Goal: Transaction & Acquisition: Purchase product/service

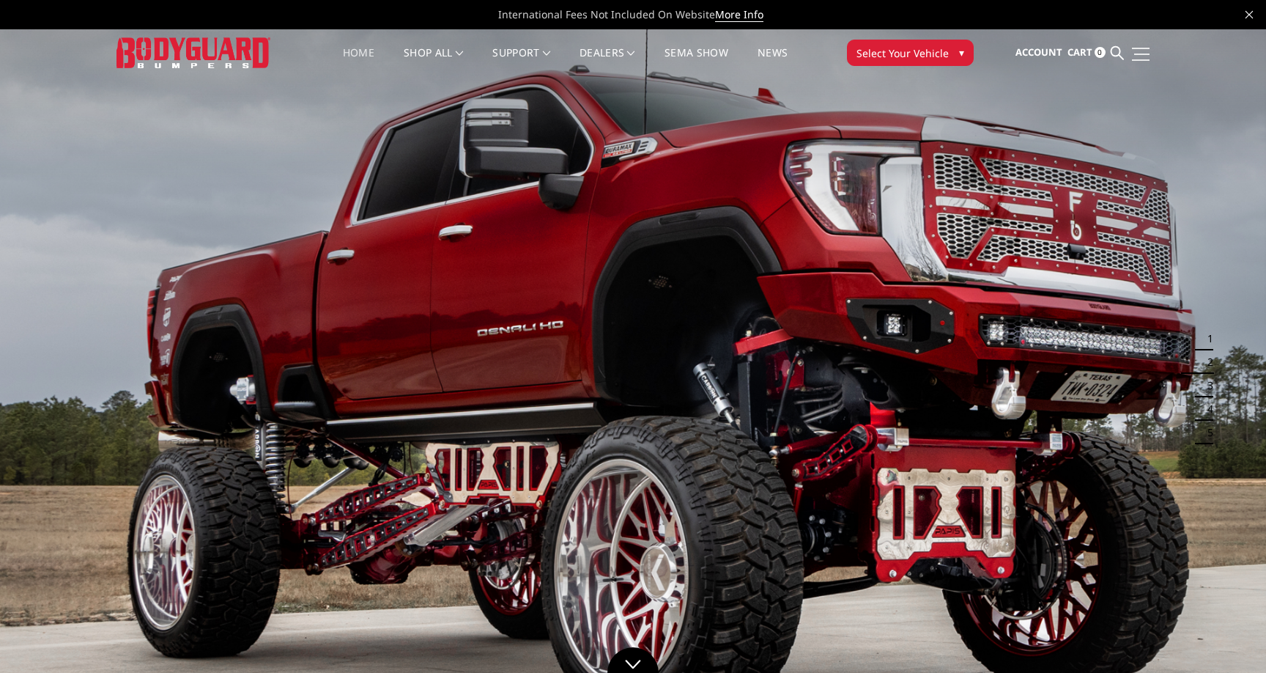
click at [1133, 58] on link at bounding box center [1139, 53] width 21 height 15
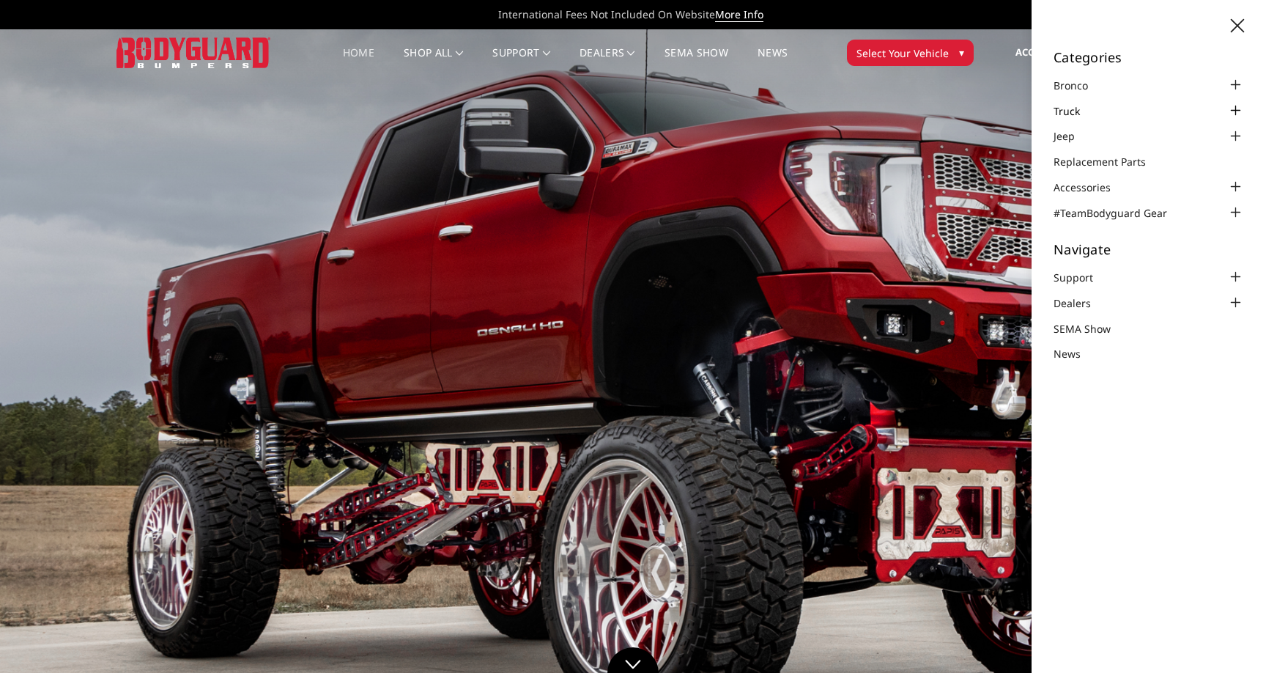
click at [1093, 108] on link "Truck" at bounding box center [1076, 110] width 45 height 15
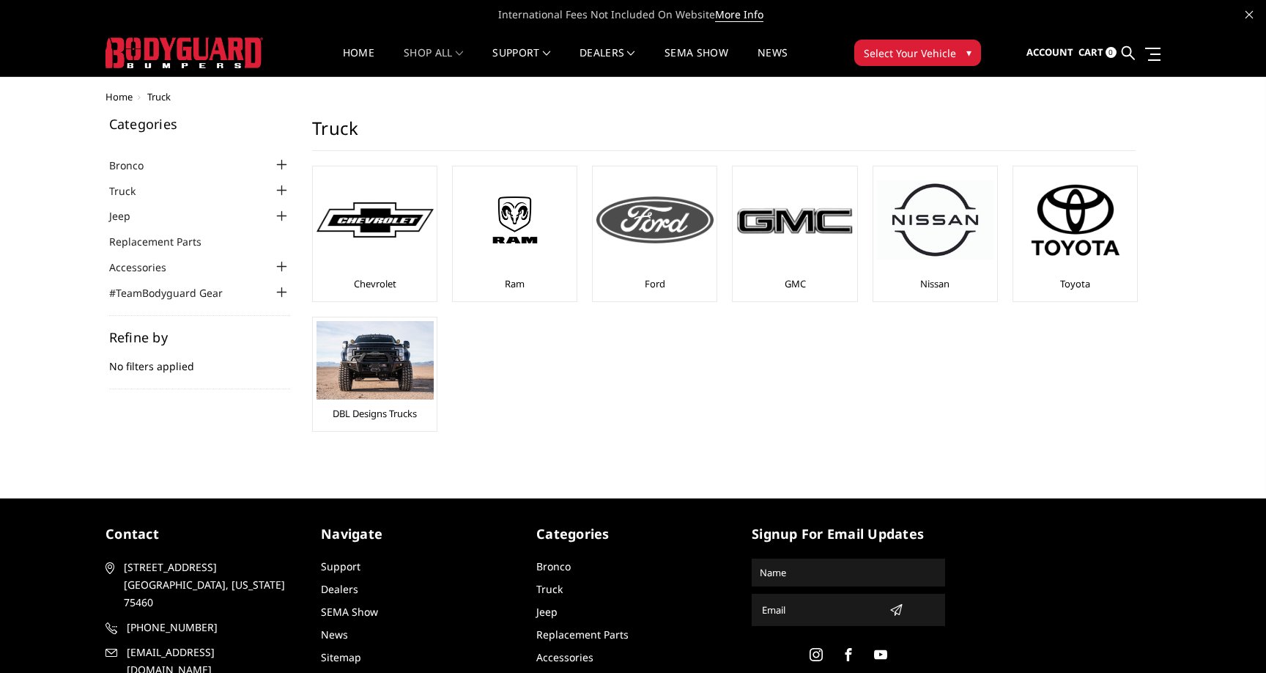
click at [682, 237] on img at bounding box center [654, 219] width 117 height 47
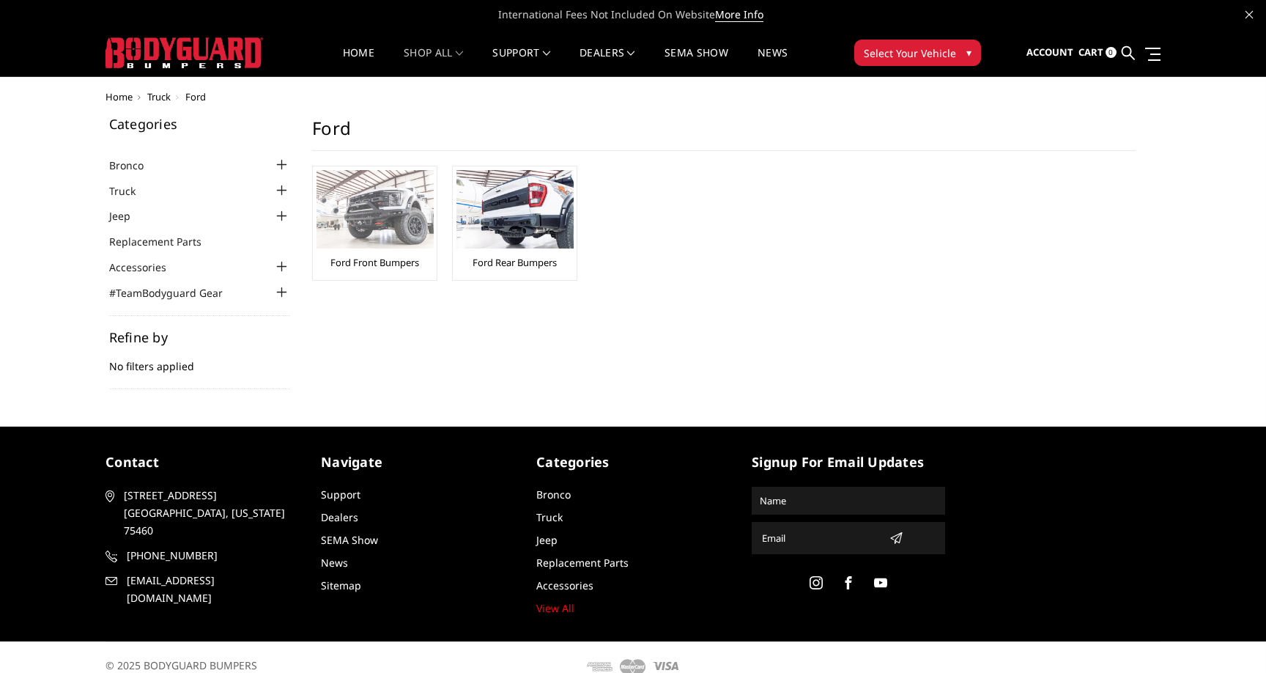
click at [407, 174] on img at bounding box center [375, 209] width 117 height 78
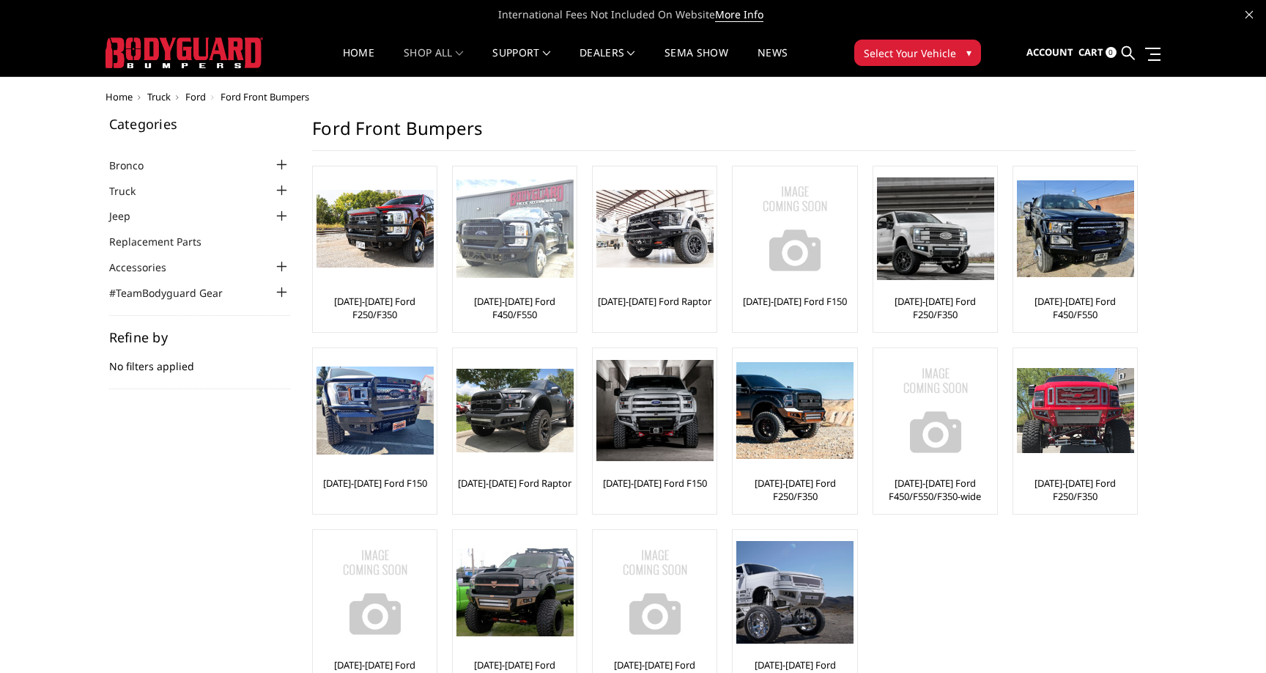
click at [506, 273] on img at bounding box center [514, 228] width 117 height 99
click at [511, 252] on img at bounding box center [514, 228] width 117 height 99
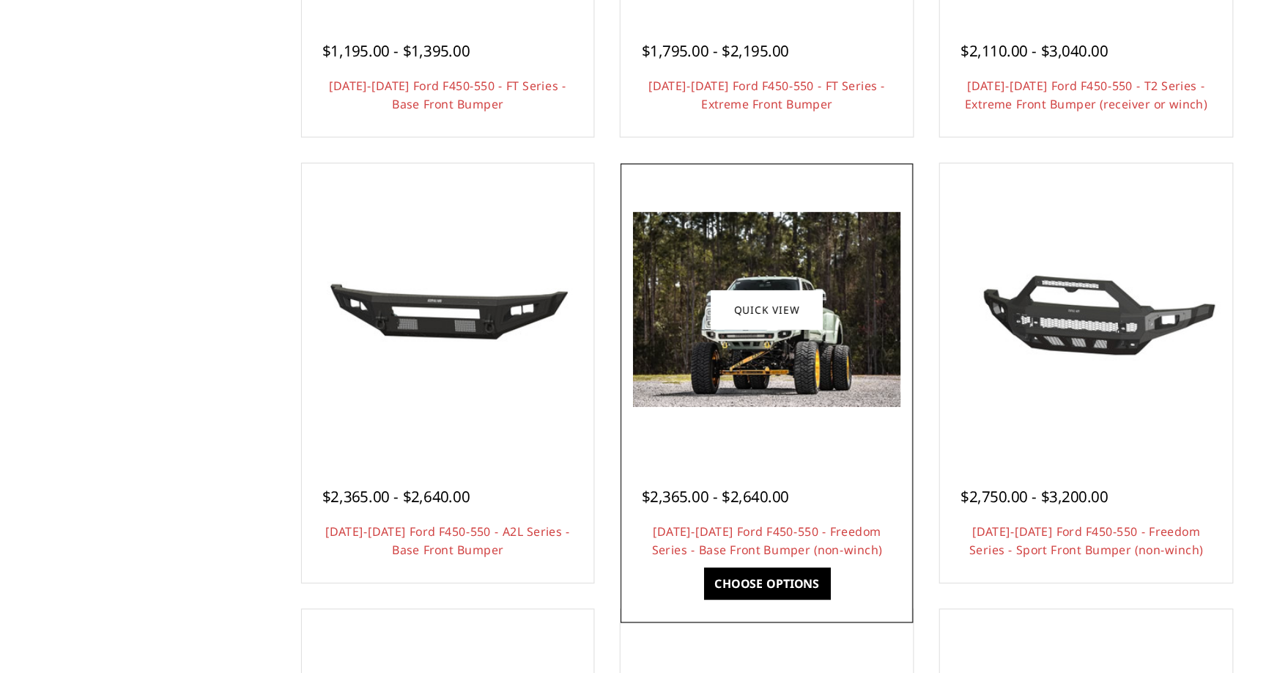
scroll to position [444, 0]
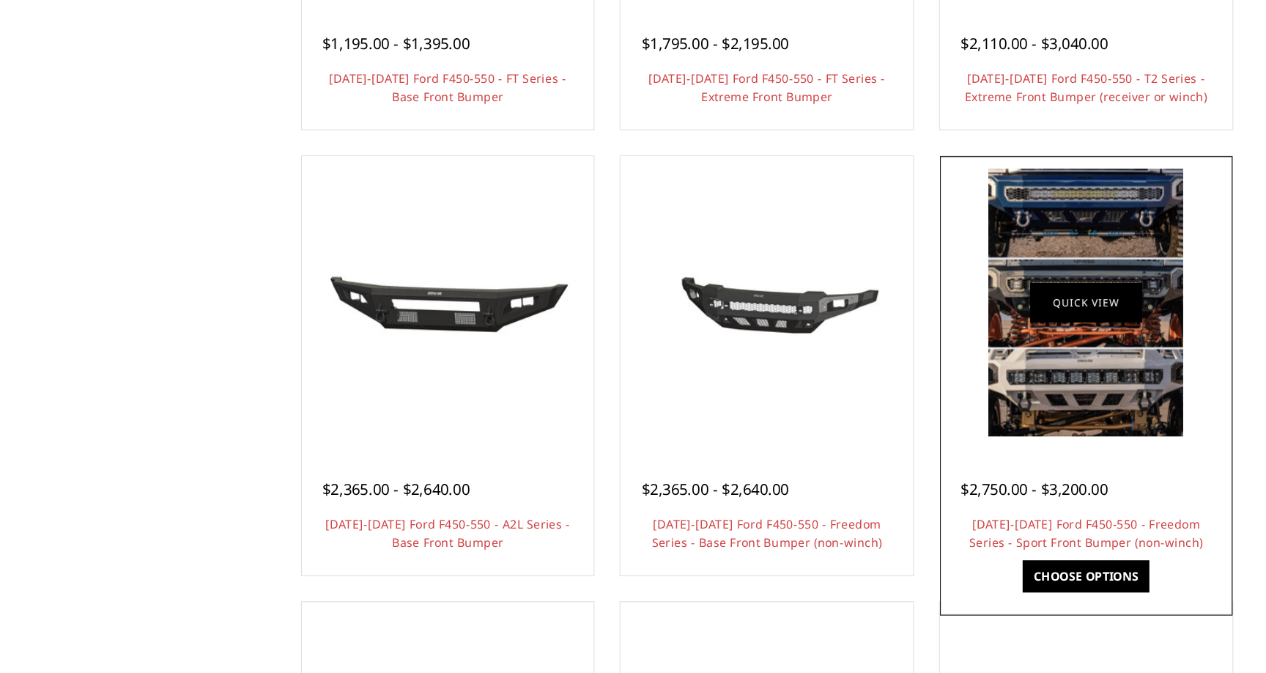
click at [1003, 347] on link "Quick view" at bounding box center [1004, 347] width 98 height 34
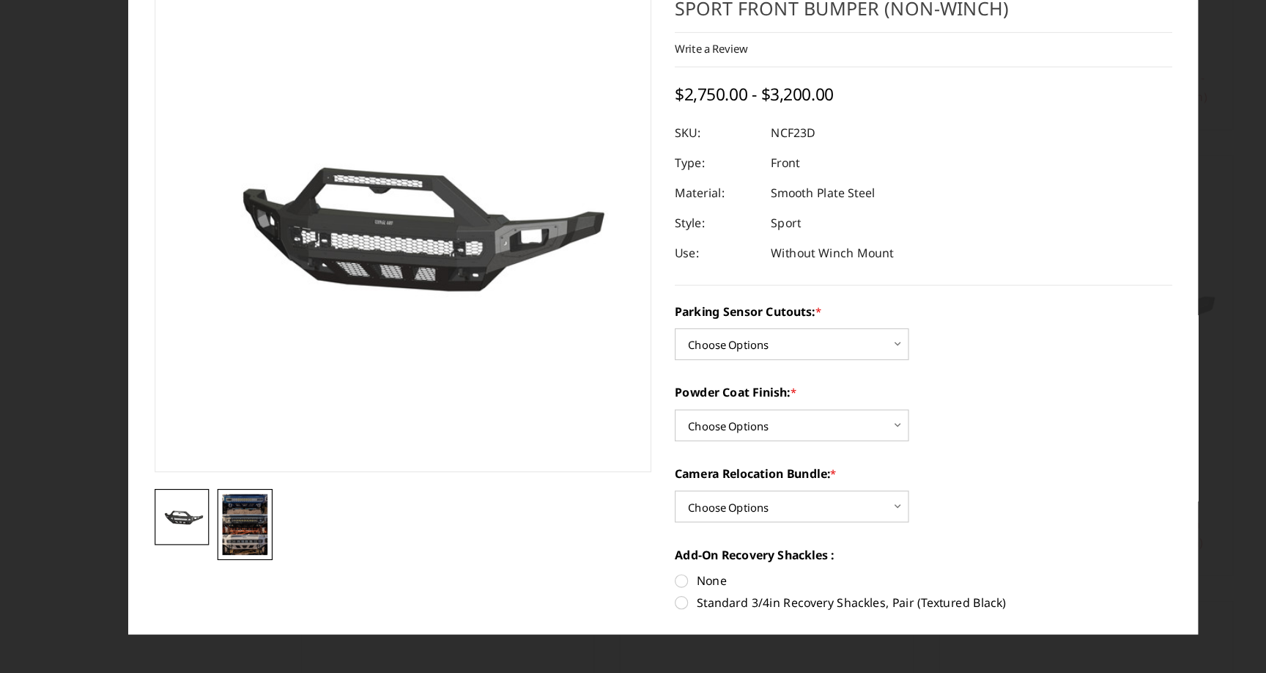
click at [269, 554] on img at bounding box center [267, 542] width 40 height 54
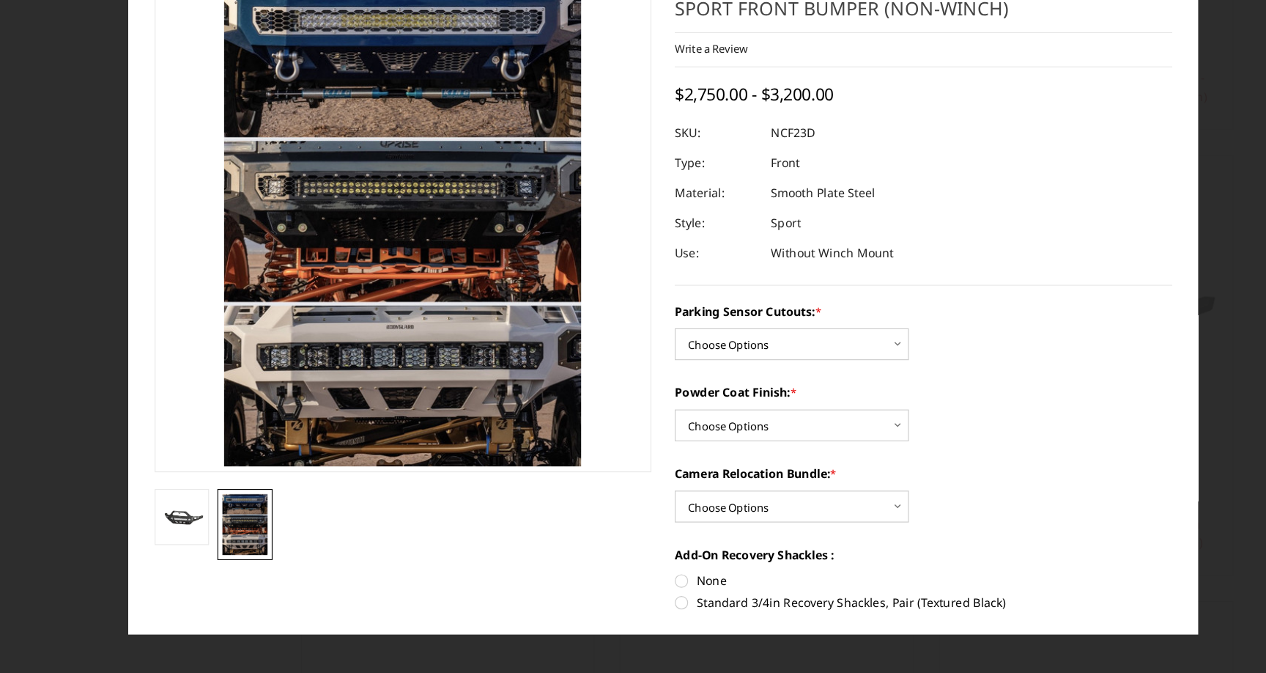
click at [67, 449] on div at bounding box center [633, 336] width 1266 height 673
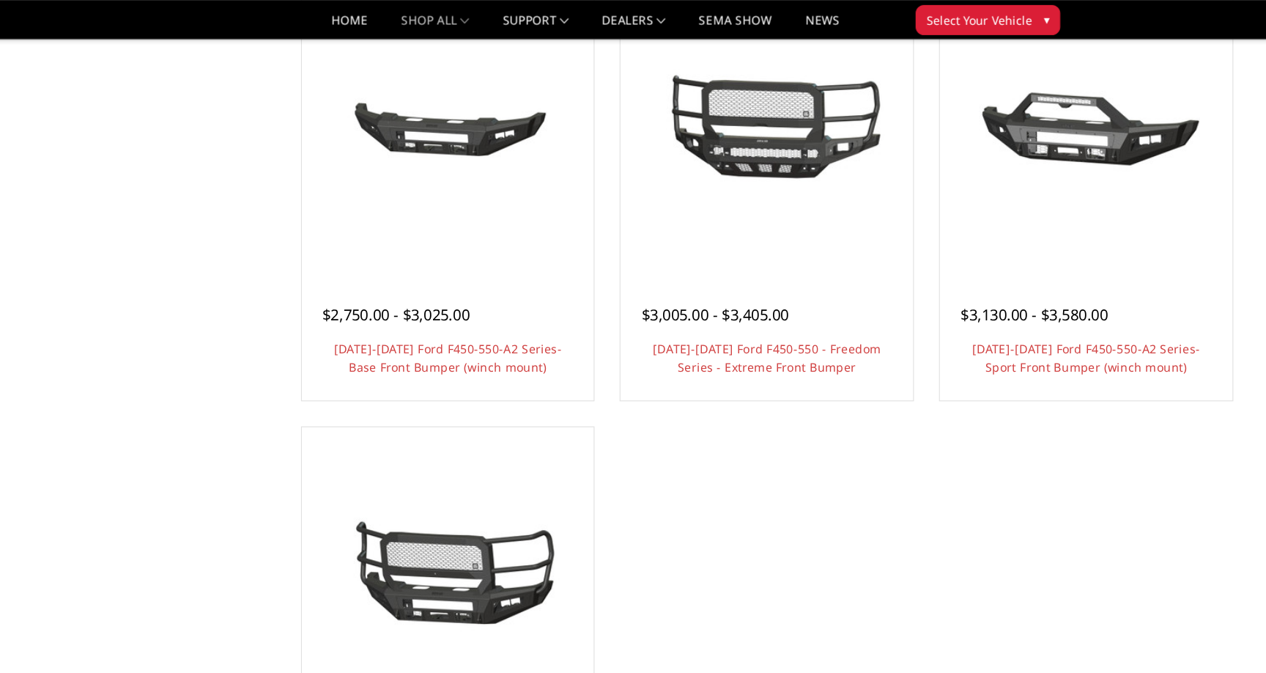
scroll to position [1004, 0]
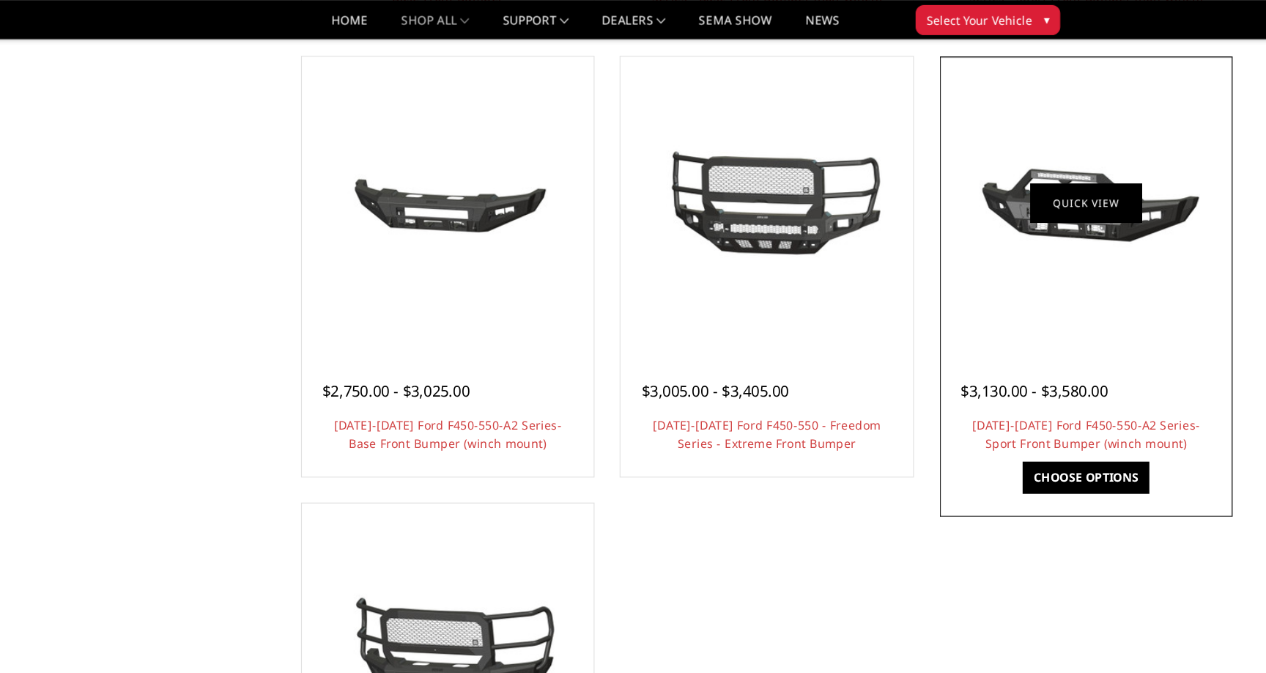
click at [960, 173] on link "Quick view" at bounding box center [1004, 178] width 98 height 34
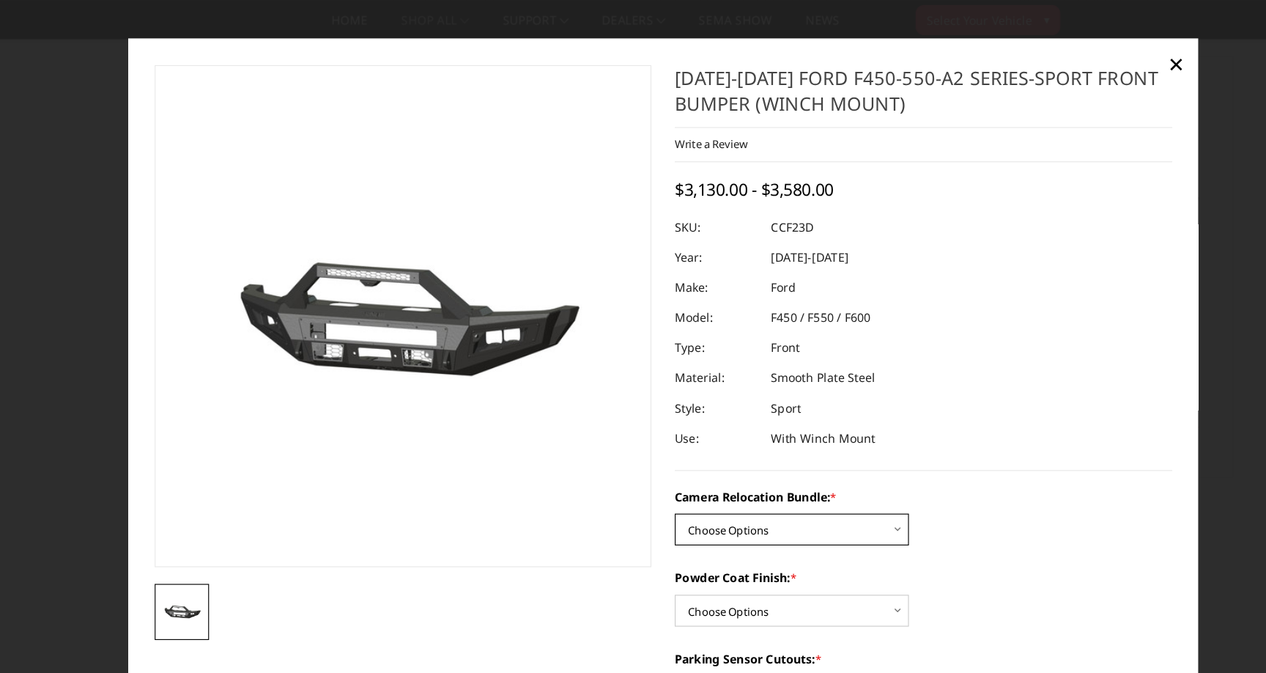
click at [695, 466] on select "Choose Options WITHOUT Camera Relocation Bundle WITH Camera Relocation Bundle" at bounding box center [745, 464] width 205 height 28
select select "2620"
click at [643, 451] on select "Choose Options WITHOUT Camera Relocation Bundle WITH Camera Relocation Bundle" at bounding box center [745, 464] width 205 height 28
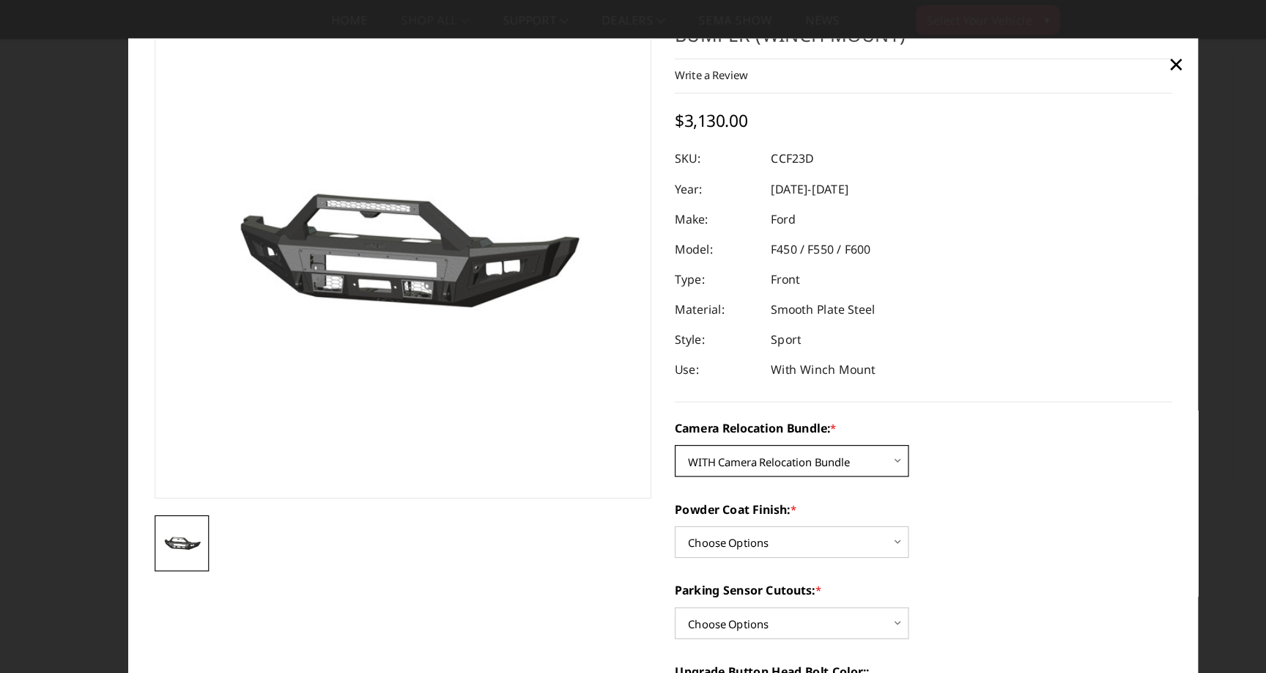
scroll to position [66, 0]
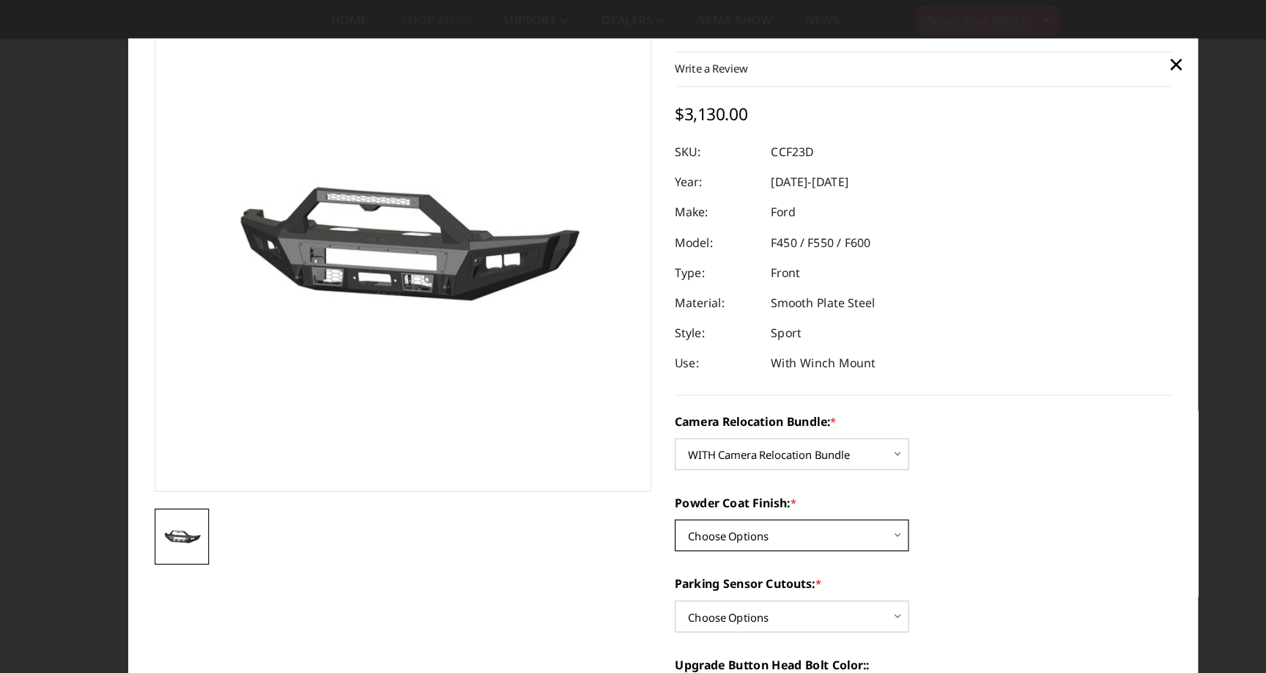
click at [692, 475] on select "Choose Options Textured Black Powder Coat Bare Metal" at bounding box center [745, 469] width 205 height 28
select select "2618"
click at [643, 456] on select "Choose Options Textured Black Powder Coat Bare Metal" at bounding box center [745, 469] width 205 height 28
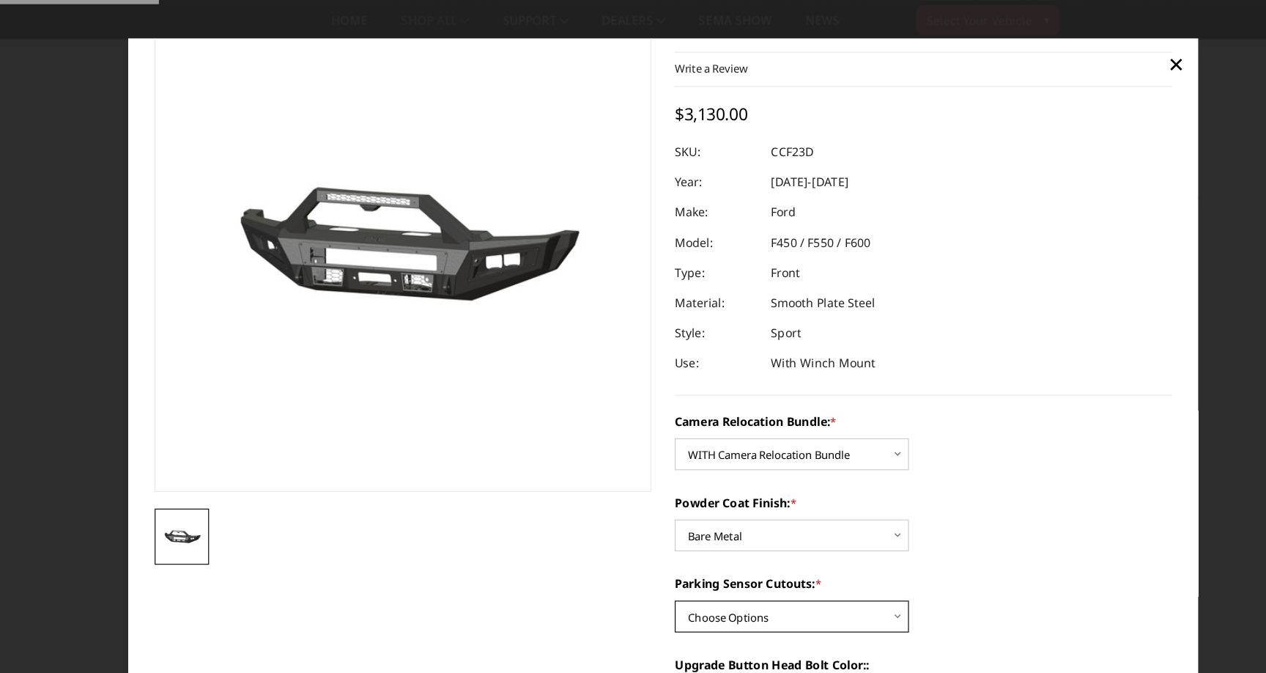
click at [687, 532] on select "Choose Options Yes - With Parking Sensor Cutouts No - Without Parking Sensor Cu…" at bounding box center [745, 540] width 205 height 28
select select "2617"
click at [643, 527] on select "Choose Options Yes - With Parking Sensor Cutouts No - Without Parking Sensor Cu…" at bounding box center [745, 540] width 205 height 28
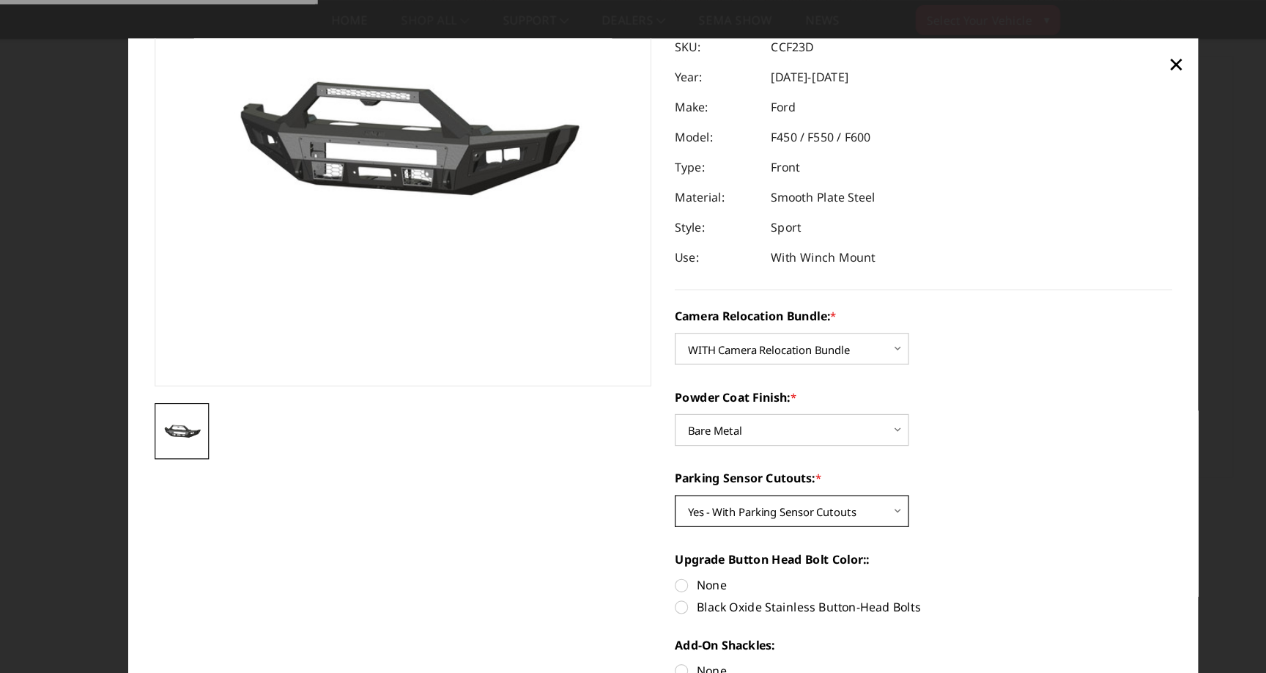
scroll to position [162, 0]
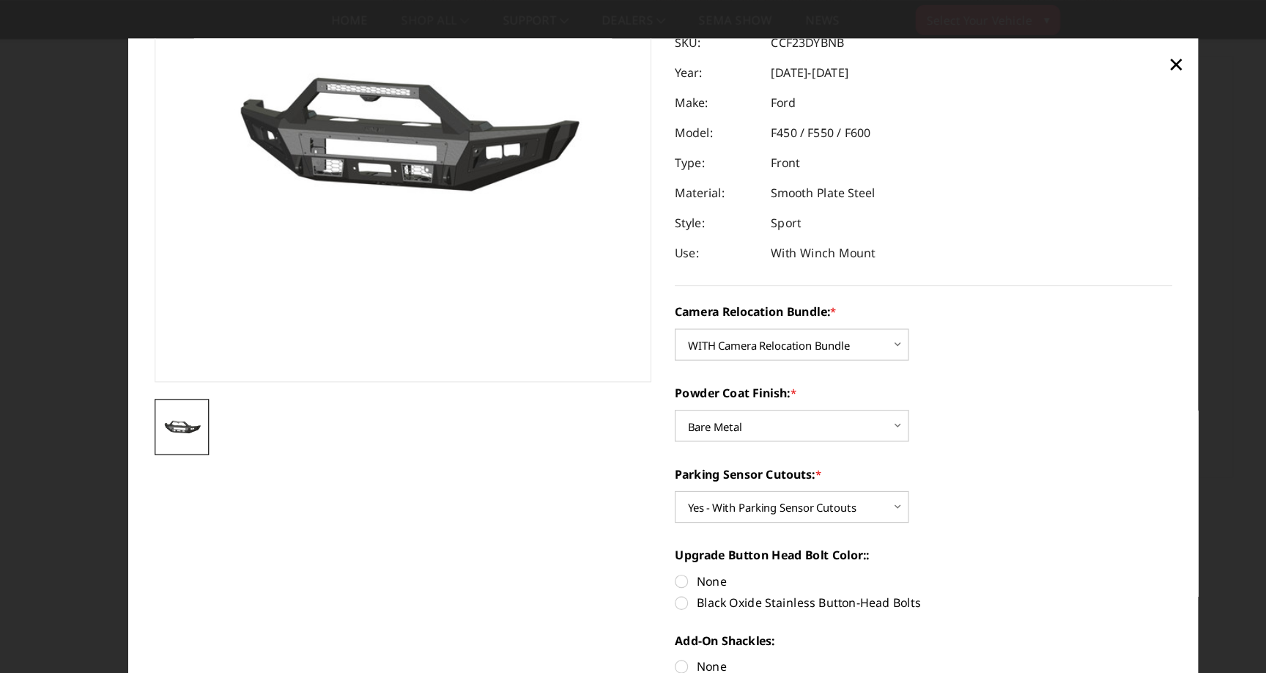
click at [670, 506] on label "None" at bounding box center [861, 508] width 436 height 15
click at [644, 502] on input "None" at bounding box center [643, 501] width 1 height 1
radio input "true"
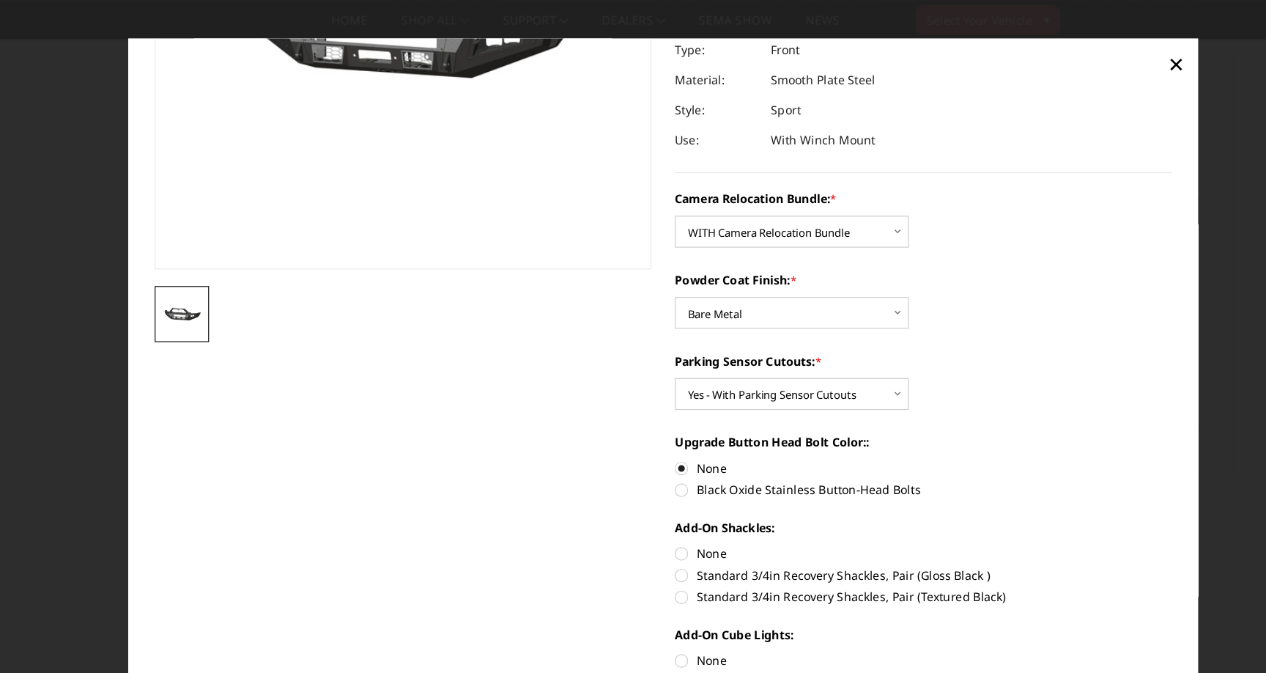
scroll to position [262, 0]
click at [670, 506] on label "Standard 3/4in Recovery Shackles, Pair (Gloss Black )" at bounding box center [861, 502] width 436 height 15
click at [1079, 476] on input "Standard 3/4in Recovery Shackles, Pair (Gloss Black )" at bounding box center [1079, 475] width 1 height 1
radio input "true"
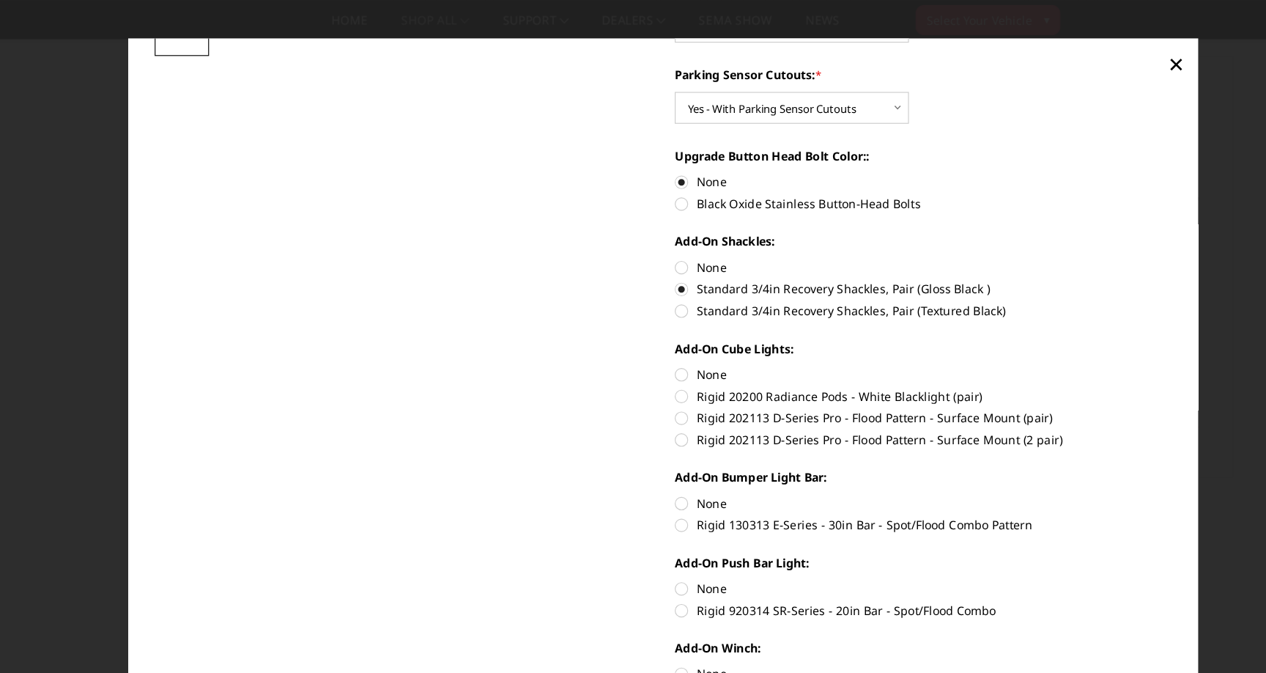
scroll to position [520, 0]
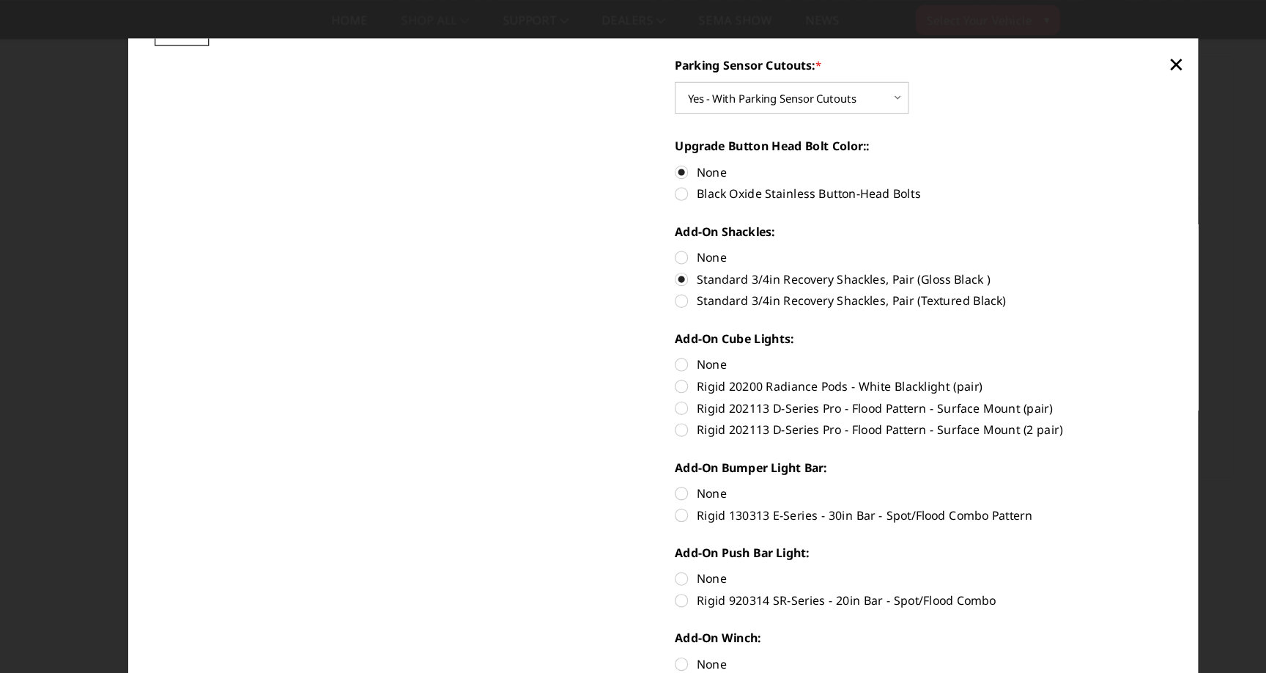
click at [659, 451] on label "Rigid 130313 E-Series - 30in Bar - Spot/Flood Combo Pattern" at bounding box center [861, 450] width 436 height 15
click at [1079, 425] on input "Rigid 130313 E-Series - 30in Bar - Spot/Flood Combo Pattern" at bounding box center [1079, 424] width 1 height 1
radio input "true"
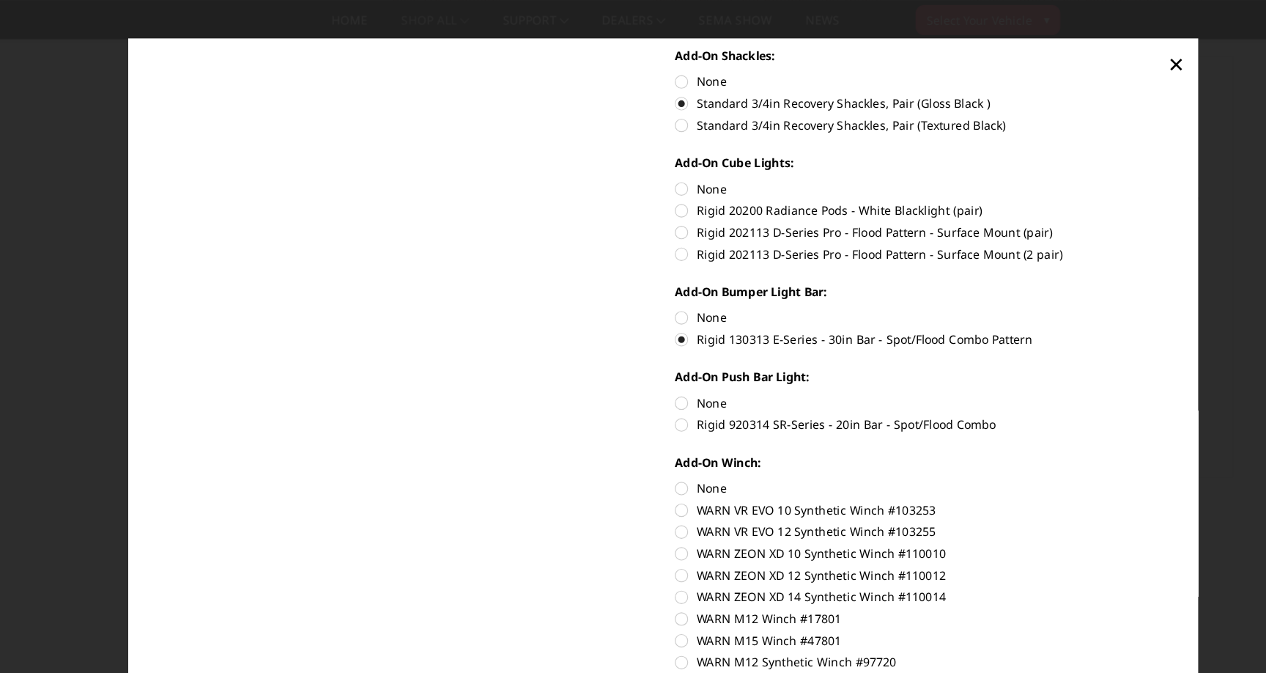
scroll to position [659, 0]
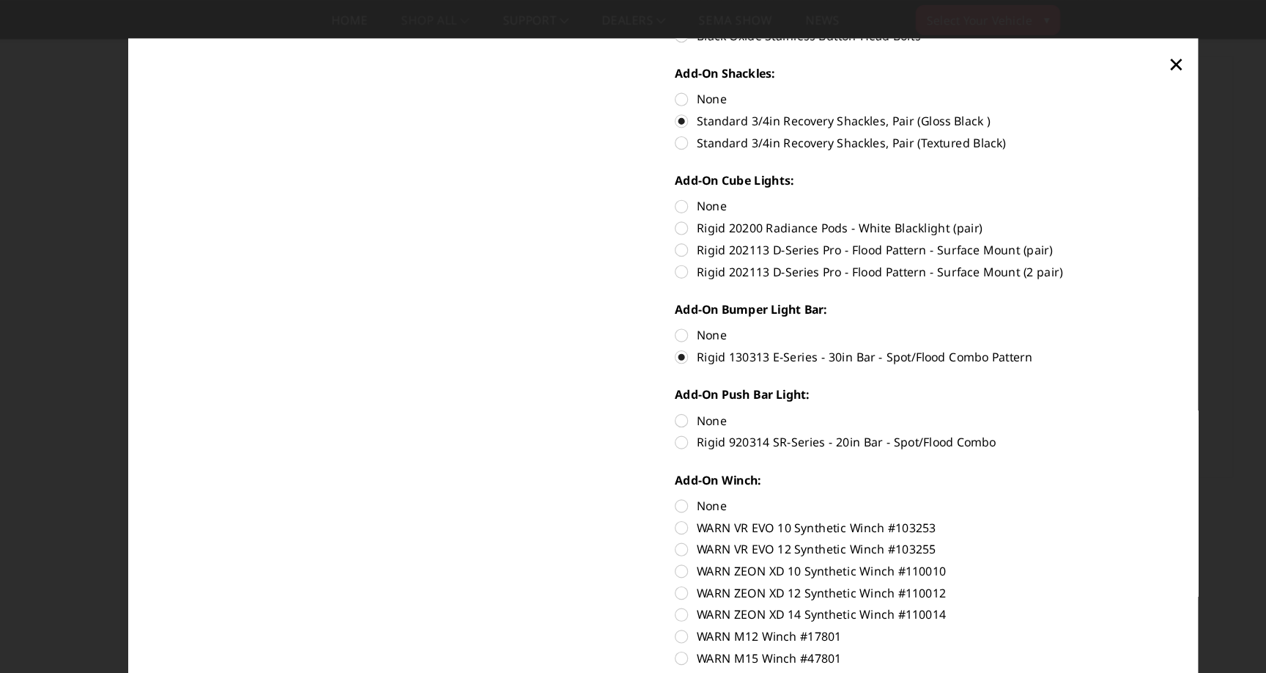
click at [648, 395] on label "Rigid 920314 SR-Series - 20in Bar - Spot/Flood Combo" at bounding box center [861, 387] width 436 height 15
click at [1079, 361] on input "Rigid 920314 SR-Series - 20in Bar - Spot/Flood Combo" at bounding box center [1079, 360] width 1 height 1
radio input "true"
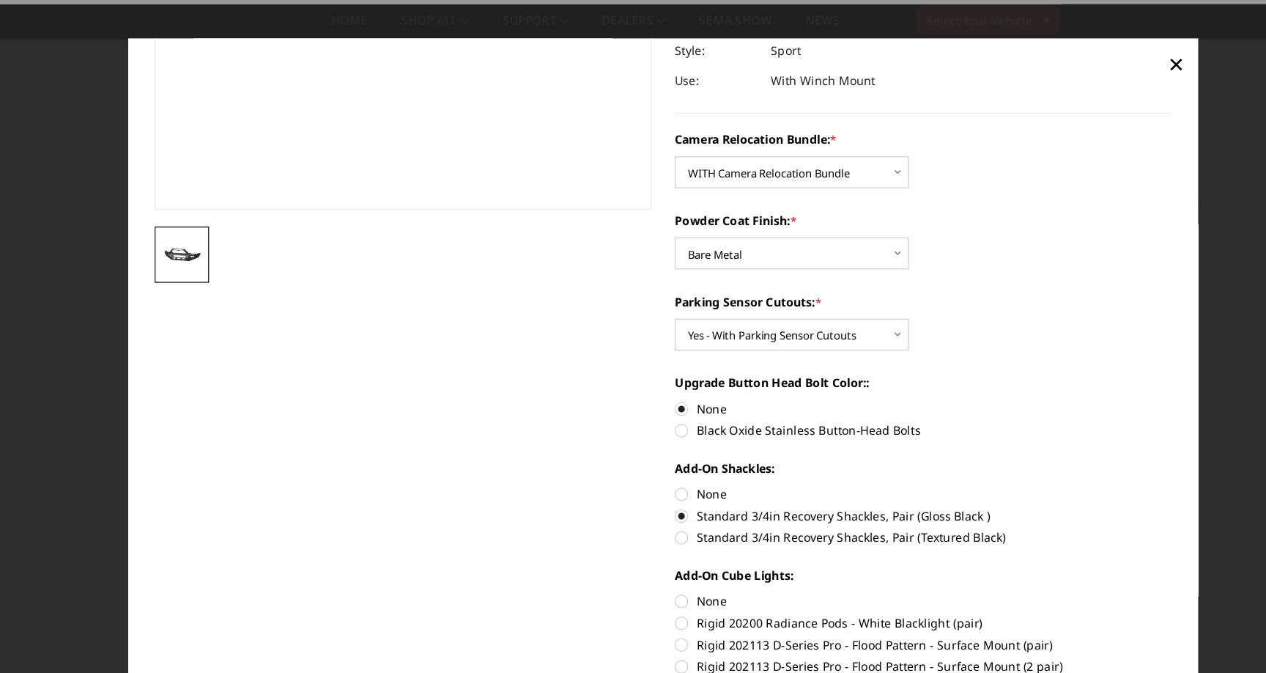
scroll to position [0, 0]
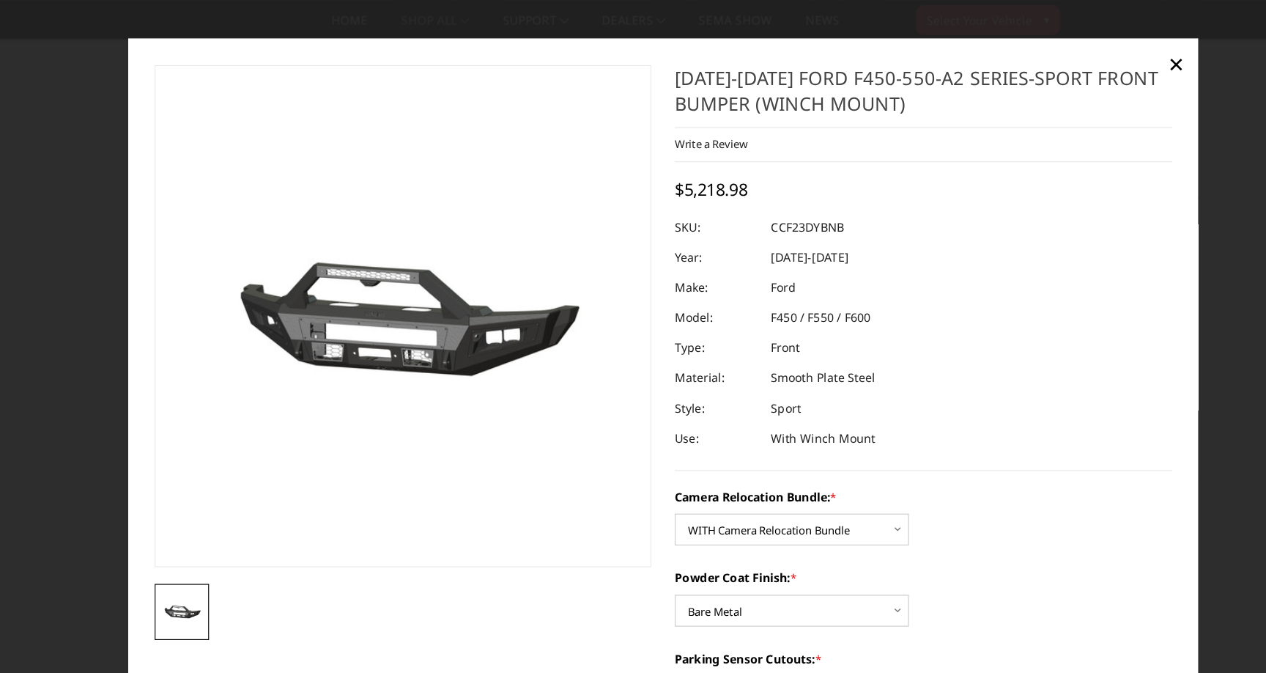
click at [127, 366] on div at bounding box center [633, 336] width 1266 height 673
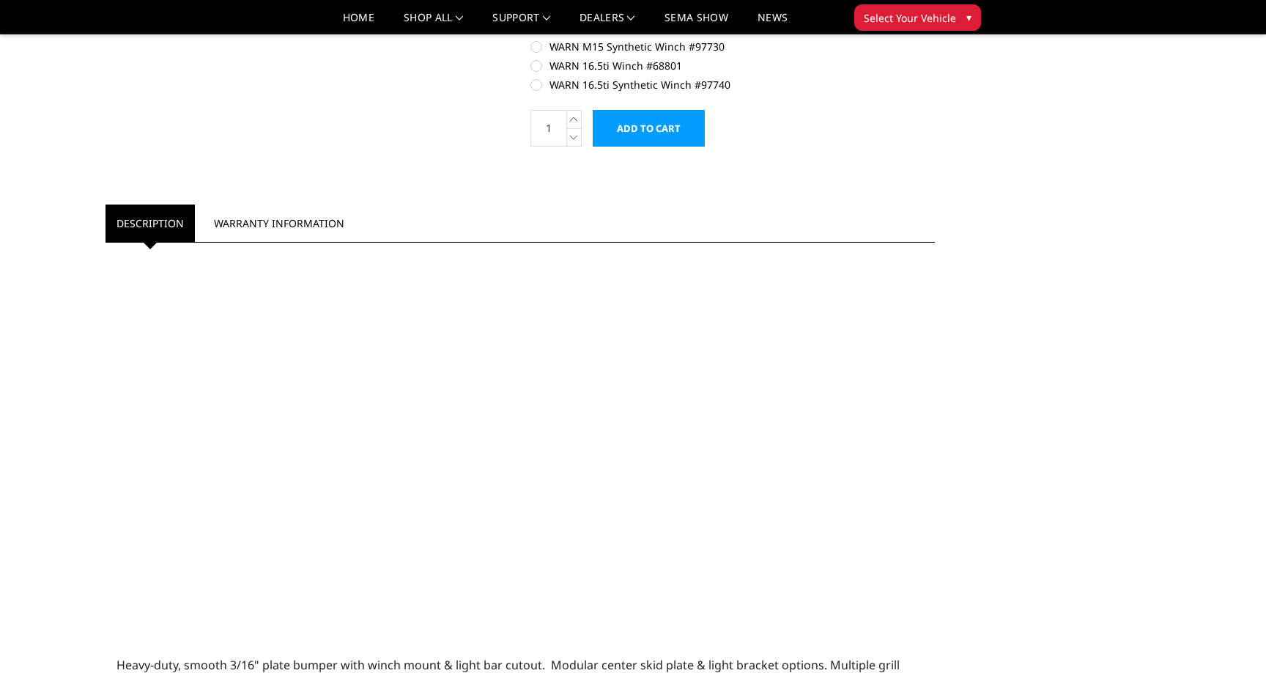
scroll to position [1073, 0]
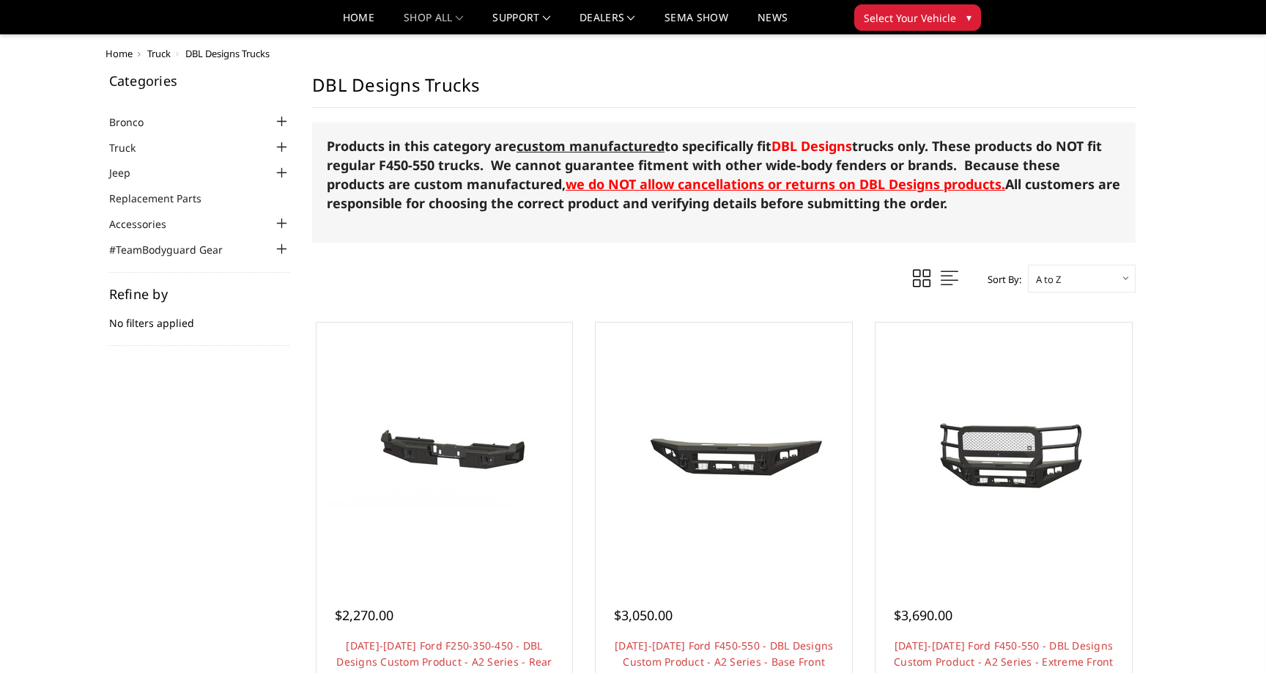
scroll to position [1122, 0]
